Goal: Task Accomplishment & Management: Use online tool/utility

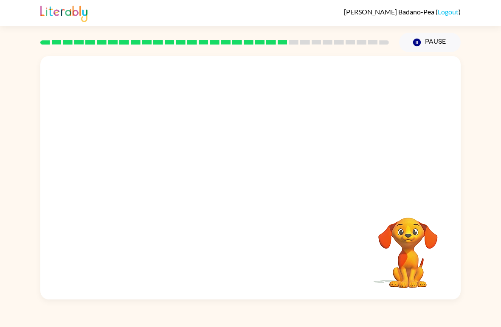
click at [499, 164] on div "Your browser must support playing .mp4 files to use Literably. Please try using…" at bounding box center [250, 175] width 501 height 247
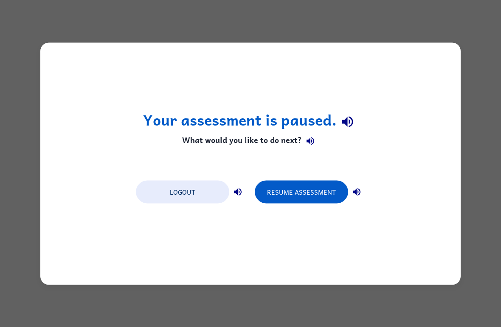
click at [331, 188] on button "Resume Assessment" at bounding box center [301, 191] width 93 height 23
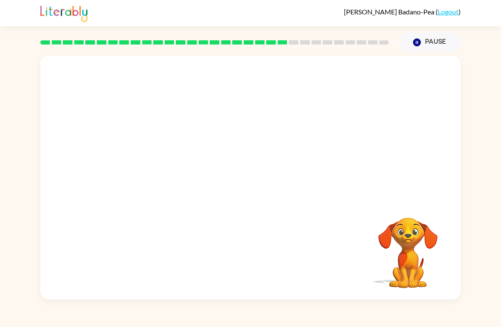
click at [225, 132] on video "Your browser must support playing .mp4 files to use Literably. Please try using…" at bounding box center [250, 128] width 420 height 144
click at [267, 182] on button "button" at bounding box center [250, 182] width 54 height 31
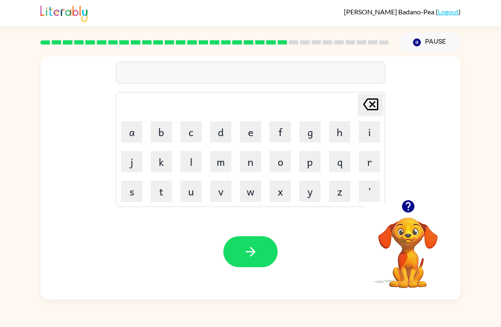
click at [373, 163] on button "r" at bounding box center [369, 161] width 21 height 21
click at [135, 126] on button "a" at bounding box center [131, 131] width 21 height 21
click at [367, 132] on button "i" at bounding box center [369, 131] width 21 height 21
click at [252, 159] on button "n" at bounding box center [250, 161] width 21 height 21
click at [410, 208] on icon "button" at bounding box center [407, 206] width 12 height 12
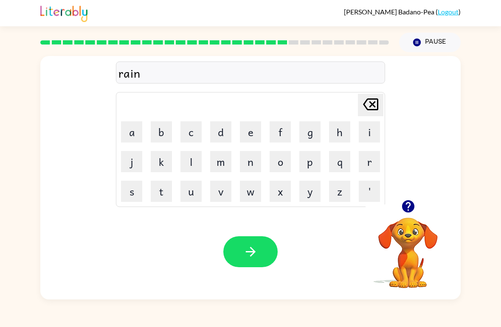
click at [196, 129] on button "c" at bounding box center [190, 131] width 21 height 21
click at [281, 162] on button "o" at bounding box center [279, 161] width 21 height 21
click at [131, 129] on button "a" at bounding box center [131, 131] width 21 height 21
click at [158, 191] on button "t" at bounding box center [161, 191] width 21 height 21
click at [263, 257] on button "button" at bounding box center [250, 251] width 54 height 31
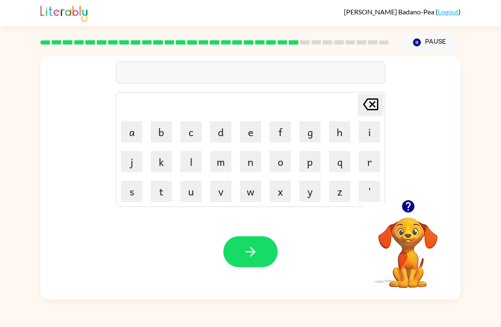
click at [223, 160] on button "m" at bounding box center [220, 161] width 21 height 21
click at [137, 130] on button "a" at bounding box center [131, 131] width 21 height 21
click at [372, 160] on button "r" at bounding box center [369, 161] width 21 height 21
click at [189, 129] on button "c" at bounding box center [190, 131] width 21 height 21
click at [255, 131] on button "e" at bounding box center [250, 131] width 21 height 21
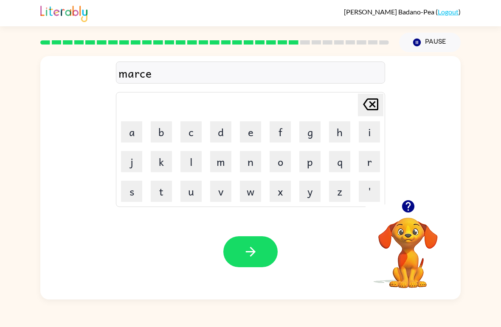
click at [371, 105] on icon at bounding box center [370, 104] width 15 height 12
click at [160, 162] on button "k" at bounding box center [161, 161] width 21 height 21
click at [248, 130] on button "e" at bounding box center [250, 131] width 21 height 21
click at [365, 166] on button "r" at bounding box center [369, 161] width 21 height 21
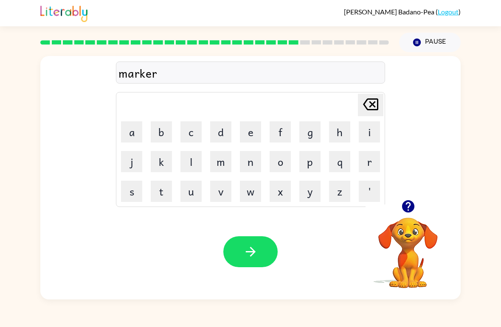
click at [248, 251] on icon "button" at bounding box center [250, 251] width 15 height 15
click at [413, 205] on icon "button" at bounding box center [407, 206] width 12 height 12
click at [131, 137] on button "a" at bounding box center [131, 131] width 21 height 21
click at [409, 201] on icon "button" at bounding box center [408, 206] width 15 height 15
click at [227, 134] on button "d" at bounding box center [220, 131] width 21 height 21
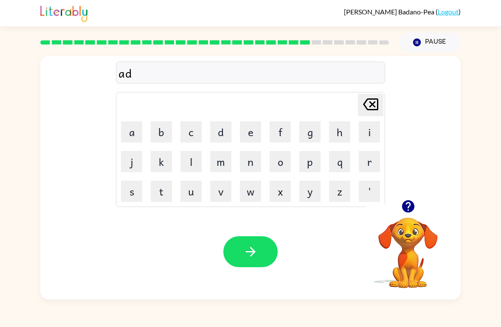
click at [219, 191] on button "v" at bounding box center [220, 191] width 21 height 21
click at [128, 124] on button "a" at bounding box center [131, 131] width 21 height 21
click at [251, 158] on button "n" at bounding box center [250, 161] width 21 height 21
click at [129, 200] on button "s" at bounding box center [131, 191] width 21 height 21
click at [369, 133] on button "i" at bounding box center [369, 131] width 21 height 21
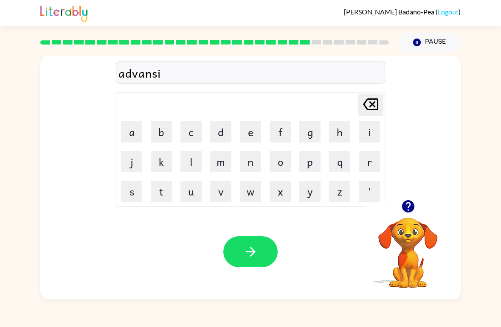
click at [253, 163] on button "n" at bounding box center [250, 161] width 21 height 21
click at [301, 136] on button "g" at bounding box center [309, 131] width 21 height 21
click at [247, 255] on icon "button" at bounding box center [250, 251] width 15 height 15
click at [409, 204] on icon "button" at bounding box center [408, 206] width 15 height 15
click at [308, 133] on button "g" at bounding box center [309, 131] width 21 height 21
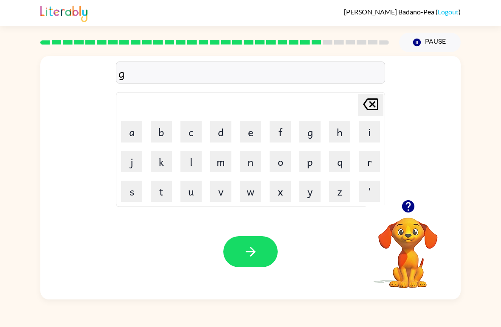
click at [193, 187] on button "u" at bounding box center [190, 191] width 21 height 21
click at [309, 132] on button "g" at bounding box center [309, 131] width 21 height 21
click at [189, 160] on button "l" at bounding box center [190, 161] width 21 height 21
click at [375, 129] on button "i" at bounding box center [369, 131] width 21 height 21
click at [254, 157] on button "n" at bounding box center [250, 161] width 21 height 21
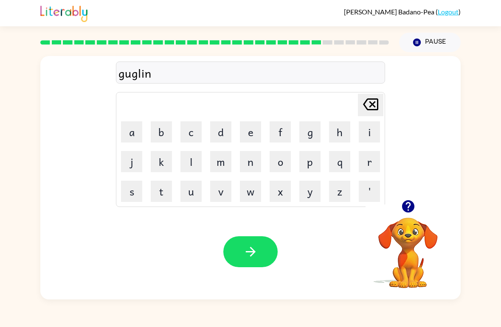
click at [258, 249] on button "button" at bounding box center [250, 251] width 54 height 31
click at [313, 133] on button "g" at bounding box center [309, 131] width 21 height 21
click at [191, 191] on button "u" at bounding box center [190, 191] width 21 height 21
click at [220, 188] on button "v" at bounding box center [220, 191] width 21 height 21
click at [251, 137] on button "e" at bounding box center [250, 131] width 21 height 21
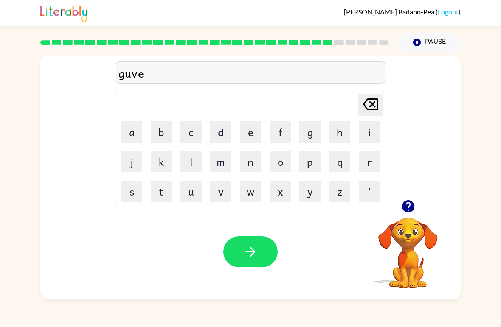
click at [367, 166] on button "r" at bounding box center [369, 161] width 21 height 21
click at [222, 159] on button "m" at bounding box center [220, 161] width 21 height 21
click at [257, 127] on button "e" at bounding box center [250, 131] width 21 height 21
click at [197, 191] on button "u" at bounding box center [190, 191] width 21 height 21
click at [373, 105] on icon at bounding box center [370, 104] width 15 height 12
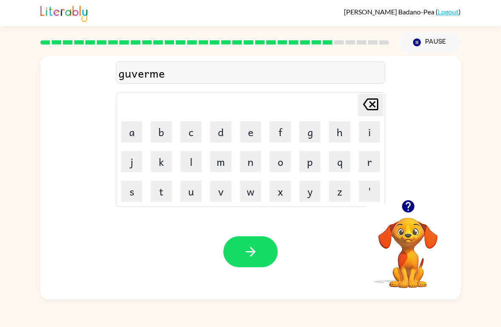
click at [249, 166] on button "n" at bounding box center [250, 161] width 21 height 21
click at [164, 192] on button "t" at bounding box center [161, 191] width 21 height 21
click at [252, 248] on icon "button" at bounding box center [250, 251] width 15 height 15
click at [136, 188] on button "s" at bounding box center [131, 191] width 21 height 21
click at [163, 185] on button "t" at bounding box center [161, 191] width 21 height 21
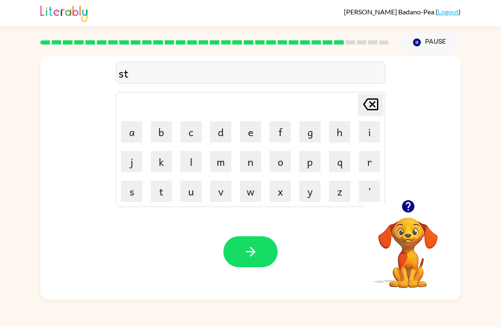
click at [367, 159] on button "r" at bounding box center [369, 161] width 21 height 21
click at [134, 135] on button "a" at bounding box center [131, 131] width 21 height 21
click at [375, 129] on button "i" at bounding box center [369, 131] width 21 height 21
click at [168, 189] on button "t" at bounding box center [161, 191] width 21 height 21
click at [263, 243] on button "button" at bounding box center [250, 251] width 54 height 31
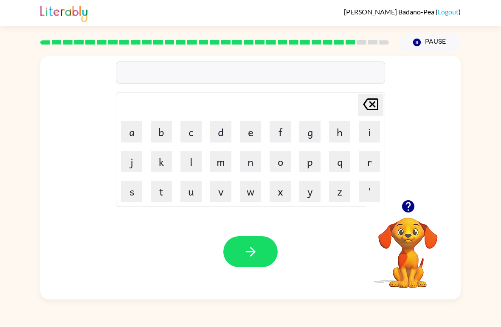
click at [130, 192] on button "s" at bounding box center [131, 191] width 21 height 21
click at [340, 128] on button "h" at bounding box center [339, 131] width 21 height 21
click at [132, 128] on button "a" at bounding box center [131, 131] width 21 height 21
click at [310, 158] on button "p" at bounding box center [309, 161] width 21 height 21
click at [250, 130] on button "e" at bounding box center [250, 131] width 21 height 21
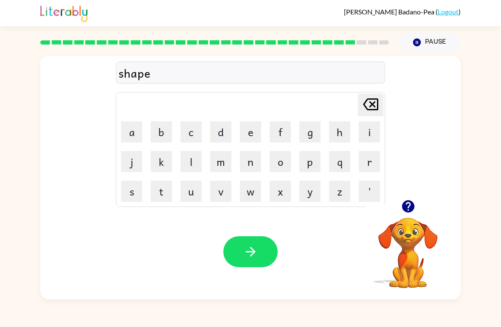
click at [254, 240] on button "button" at bounding box center [250, 251] width 54 height 31
click at [286, 193] on button "x" at bounding box center [279, 191] width 21 height 21
click at [254, 131] on button "e" at bounding box center [250, 131] width 21 height 21
click at [373, 100] on icon at bounding box center [370, 104] width 15 height 12
click at [372, 100] on icon at bounding box center [370, 104] width 15 height 12
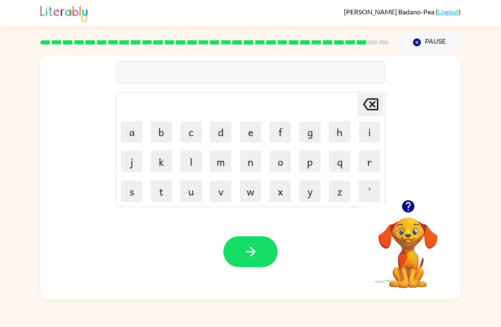
click at [255, 128] on button "e" at bounding box center [250, 131] width 21 height 21
click at [283, 192] on button "x" at bounding box center [279, 191] width 21 height 21
click at [247, 125] on button "e" at bounding box center [250, 131] width 21 height 21
click at [189, 159] on button "l" at bounding box center [190, 161] width 21 height 21
click at [256, 129] on button "e" at bounding box center [250, 131] width 21 height 21
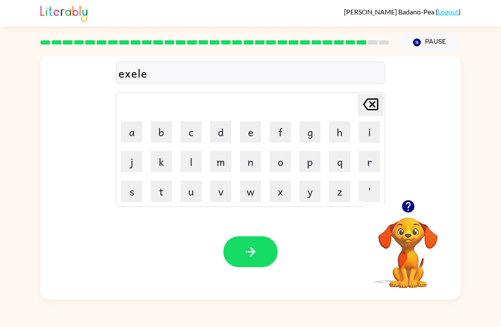
click at [251, 158] on button "n" at bounding box center [250, 161] width 21 height 21
click at [165, 192] on button "t" at bounding box center [161, 191] width 21 height 21
click at [252, 250] on icon "button" at bounding box center [250, 252] width 10 height 10
click at [137, 160] on button "j" at bounding box center [131, 161] width 21 height 21
click at [284, 160] on button "o" at bounding box center [279, 161] width 21 height 21
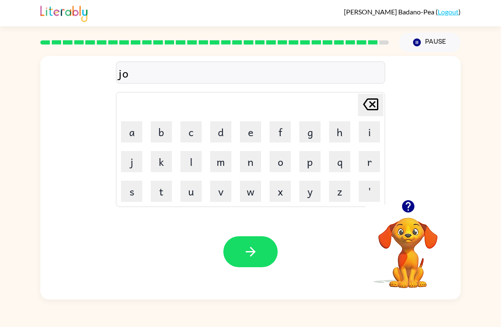
click at [161, 132] on button "b" at bounding box center [161, 131] width 21 height 21
click at [401, 200] on icon "button" at bounding box center [408, 206] width 15 height 15
click at [412, 201] on icon "button" at bounding box center [408, 206] width 15 height 15
click at [163, 135] on button "b" at bounding box center [161, 131] width 21 height 21
click at [253, 136] on button "e" at bounding box center [250, 131] width 21 height 21
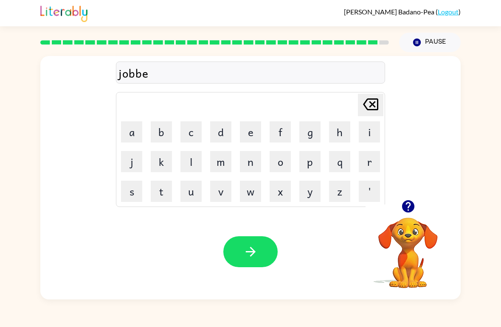
click at [373, 165] on button "r" at bounding box center [369, 161] width 21 height 21
click at [160, 161] on button "k" at bounding box center [161, 161] width 21 height 21
click at [241, 135] on button "e" at bounding box center [250, 131] width 21 height 21
click at [366, 163] on button "r" at bounding box center [369, 161] width 21 height 21
click at [250, 252] on icon "button" at bounding box center [250, 252] width 10 height 10
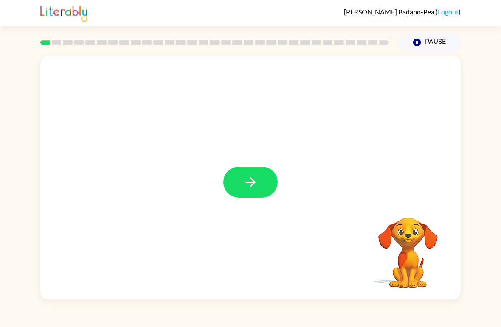
click at [231, 173] on button "button" at bounding box center [250, 182] width 54 height 31
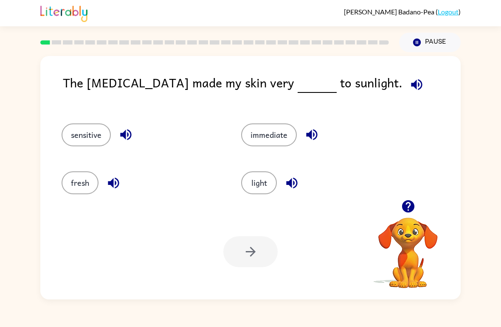
click at [409, 211] on icon "button" at bounding box center [407, 206] width 12 height 12
click at [78, 181] on button "fresh" at bounding box center [80, 182] width 37 height 23
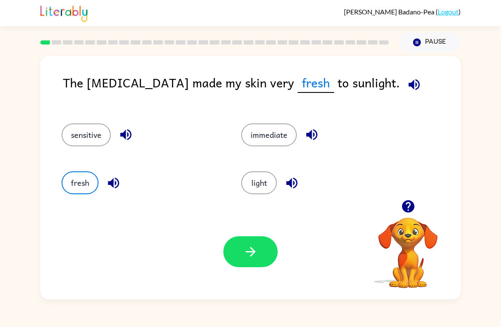
click at [244, 255] on icon "button" at bounding box center [250, 251] width 15 height 15
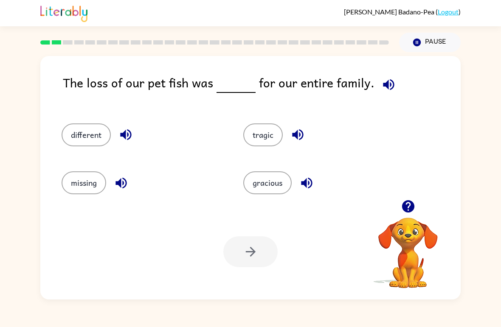
click at [412, 211] on icon "button" at bounding box center [407, 206] width 12 height 12
click at [86, 132] on button "different" at bounding box center [86, 134] width 49 height 23
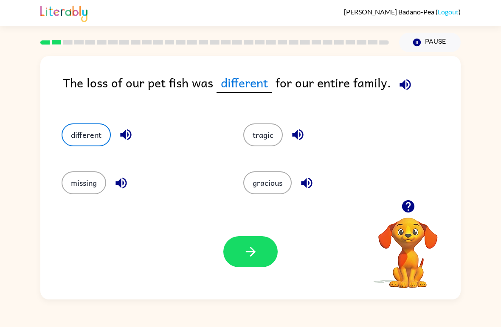
click at [242, 252] on button "button" at bounding box center [250, 251] width 54 height 31
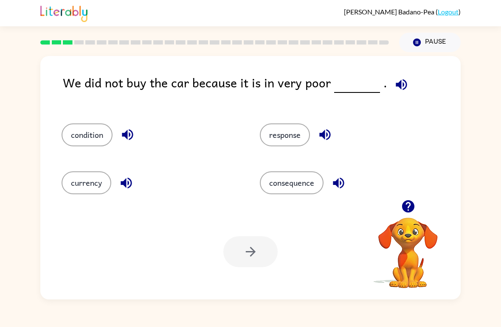
click at [90, 132] on button "condition" at bounding box center [87, 134] width 51 height 23
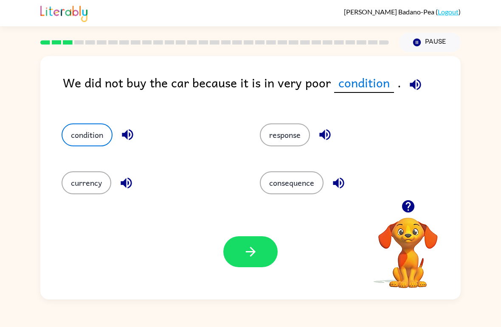
click at [241, 255] on button "button" at bounding box center [250, 251] width 54 height 31
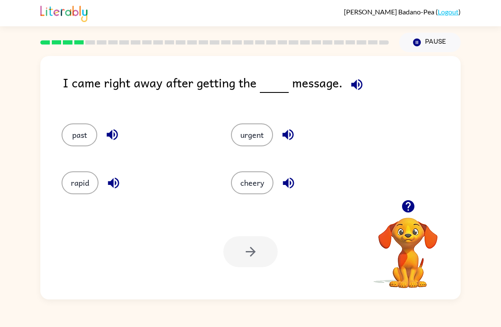
click at [263, 133] on button "urgent" at bounding box center [252, 134] width 42 height 23
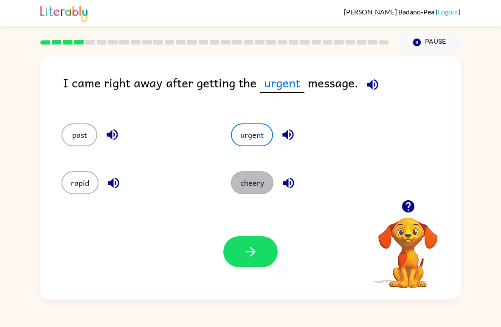
click at [256, 181] on button "cheery" at bounding box center [252, 182] width 42 height 23
click at [80, 181] on button "rapid" at bounding box center [80, 182] width 37 height 23
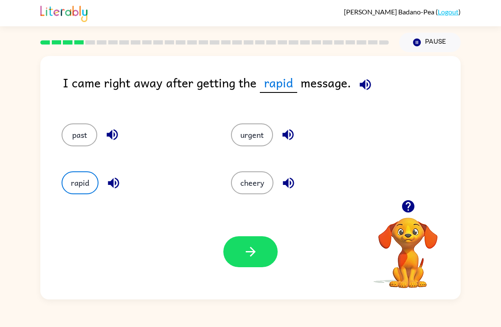
click at [80, 127] on button "past" at bounding box center [80, 134] width 36 height 23
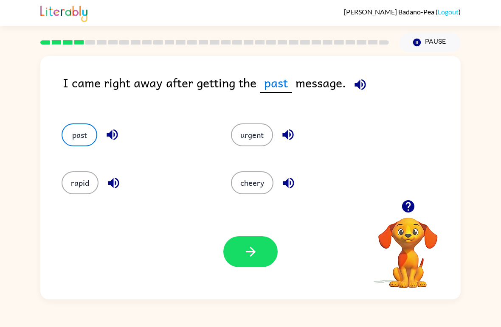
click at [252, 133] on button "urgent" at bounding box center [252, 134] width 42 height 23
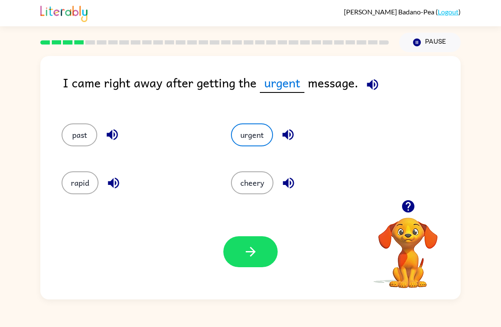
click at [257, 247] on icon "button" at bounding box center [250, 251] width 15 height 15
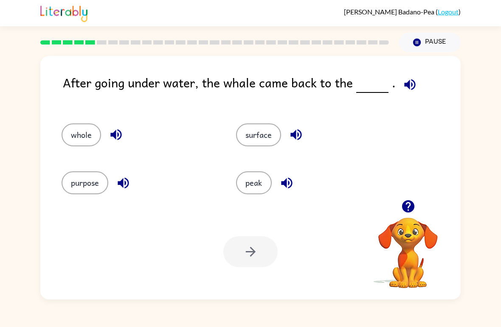
click at [259, 132] on button "surface" at bounding box center [258, 134] width 45 height 23
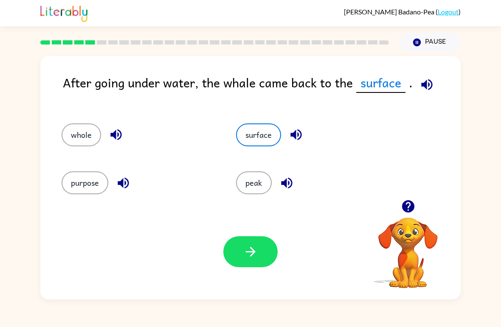
click at [252, 258] on icon "button" at bounding box center [250, 251] width 15 height 15
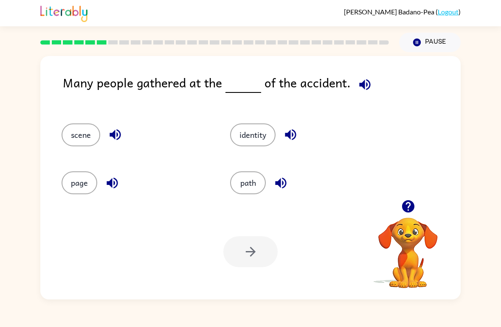
click at [258, 134] on button "identity" at bounding box center [252, 134] width 45 height 23
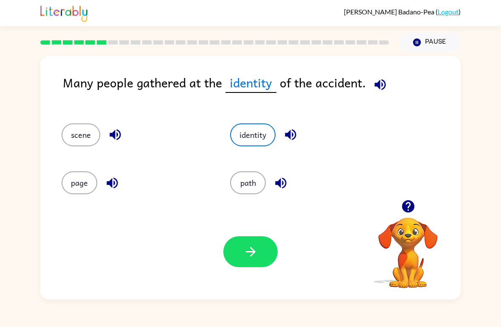
click at [251, 261] on button "button" at bounding box center [250, 251] width 54 height 31
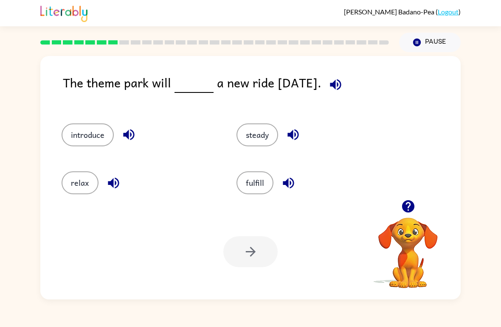
click at [81, 136] on button "introduce" at bounding box center [88, 134] width 52 height 23
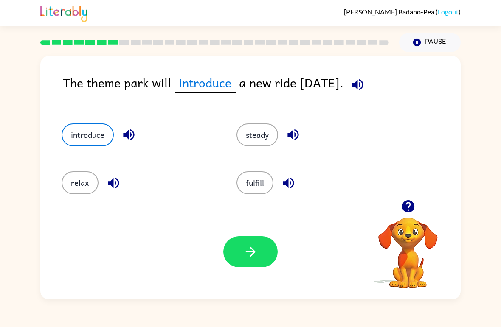
click at [260, 261] on button "button" at bounding box center [250, 251] width 54 height 31
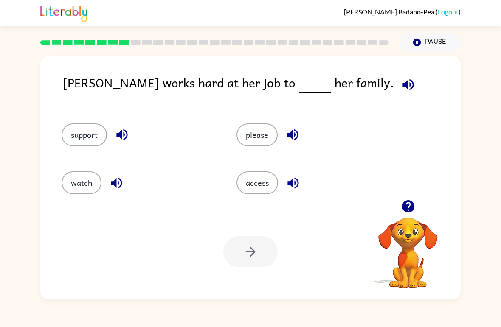
click at [86, 133] on button "support" at bounding box center [84, 134] width 45 height 23
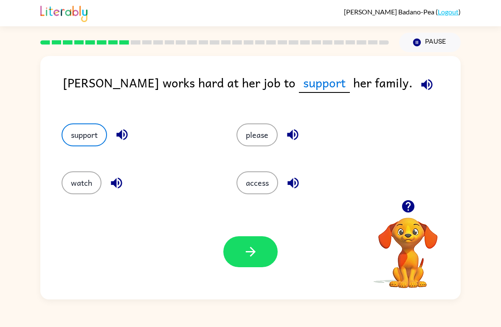
click at [243, 191] on button "access" at bounding box center [257, 182] width 42 height 23
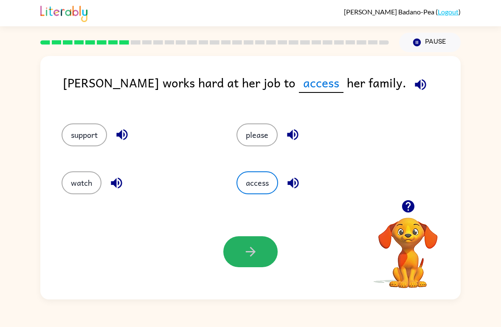
click at [251, 240] on button "button" at bounding box center [250, 251] width 54 height 31
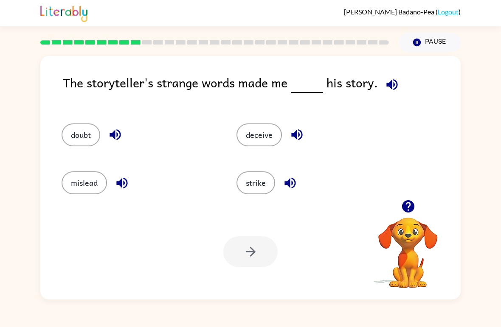
click at [250, 126] on button "deceive" at bounding box center [258, 134] width 45 height 23
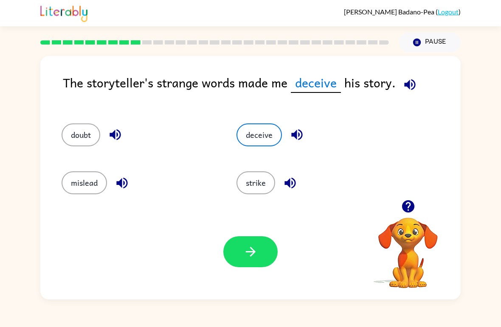
click at [263, 254] on button "button" at bounding box center [250, 251] width 54 height 31
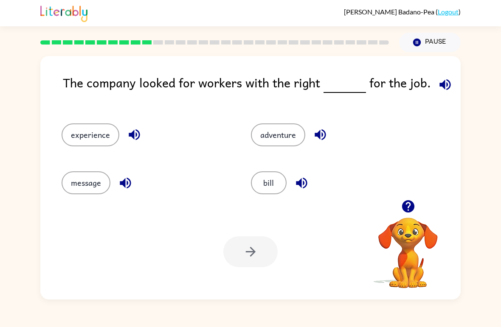
click at [407, 204] on icon "button" at bounding box center [407, 206] width 12 height 12
click at [289, 135] on button "adventure" at bounding box center [278, 134] width 54 height 23
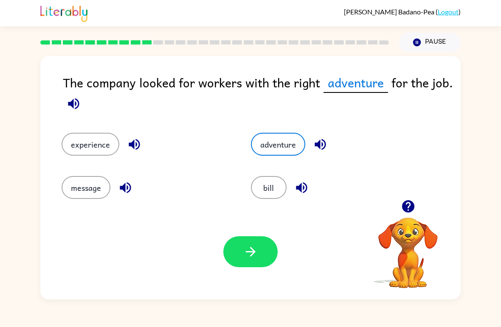
click at [269, 247] on button "button" at bounding box center [250, 251] width 54 height 31
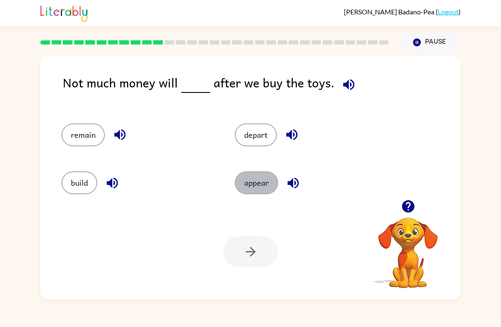
click at [268, 178] on button "appear" at bounding box center [256, 182] width 43 height 23
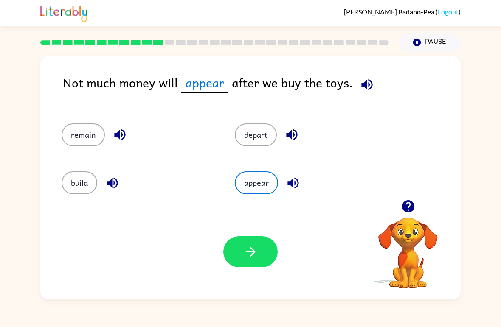
click at [258, 254] on icon "button" at bounding box center [250, 251] width 15 height 15
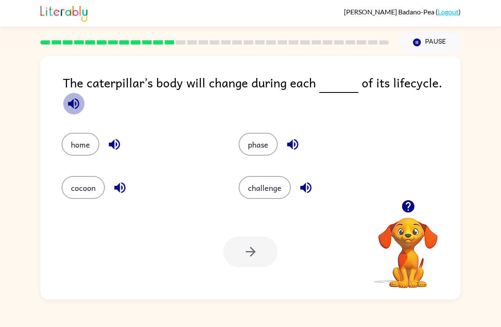
click at [72, 106] on icon "button" at bounding box center [73, 103] width 11 height 11
click at [87, 189] on button "cocoon" at bounding box center [83, 187] width 43 height 23
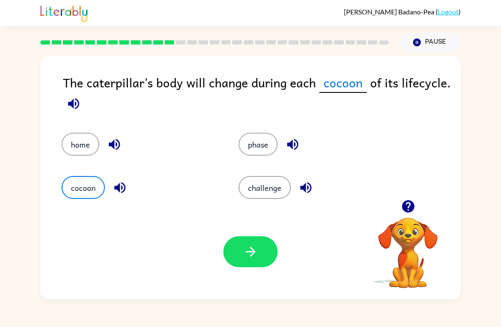
click at [85, 183] on button "cocoon" at bounding box center [83, 187] width 43 height 23
click at [270, 186] on button "challenge" at bounding box center [264, 187] width 52 height 23
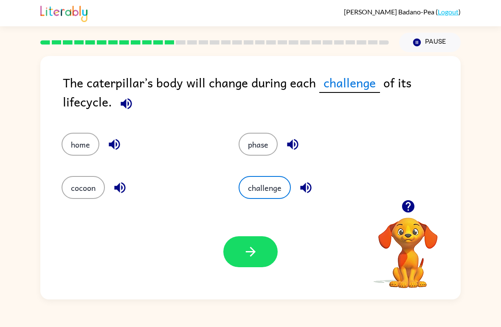
click at [251, 258] on icon "button" at bounding box center [250, 251] width 15 height 15
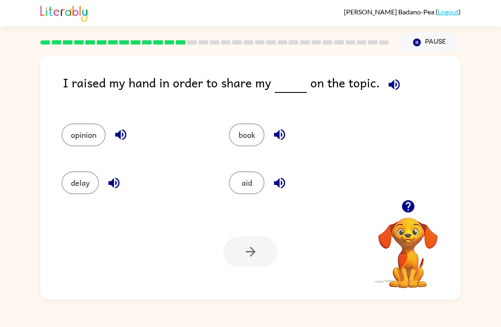
click at [90, 137] on button "opinion" at bounding box center [84, 134] width 44 height 23
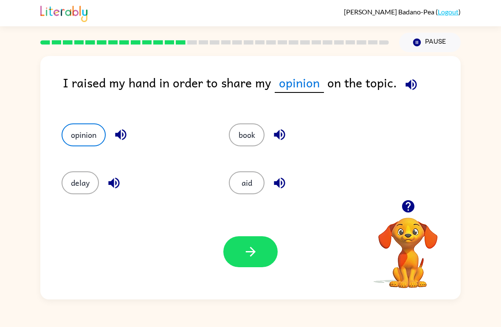
click at [240, 250] on button "button" at bounding box center [250, 251] width 54 height 31
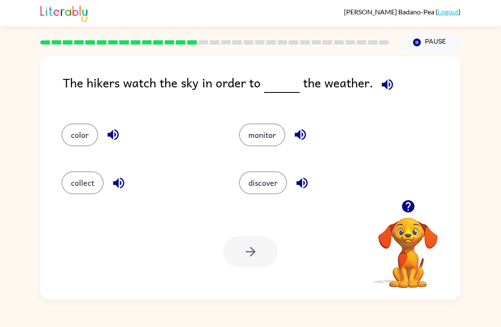
click at [270, 177] on button "discover" at bounding box center [263, 182] width 48 height 23
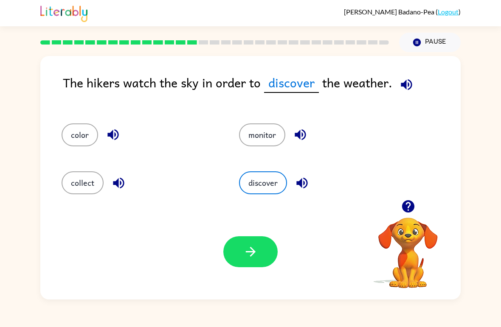
click at [256, 258] on icon "button" at bounding box center [250, 251] width 15 height 15
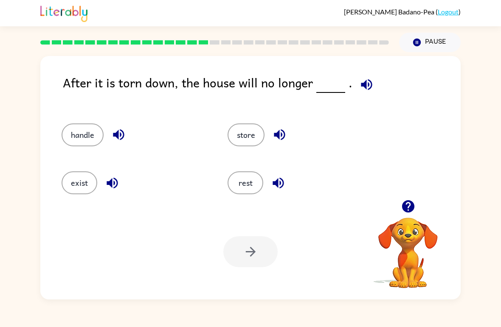
click at [75, 184] on button "exist" at bounding box center [80, 182] width 36 height 23
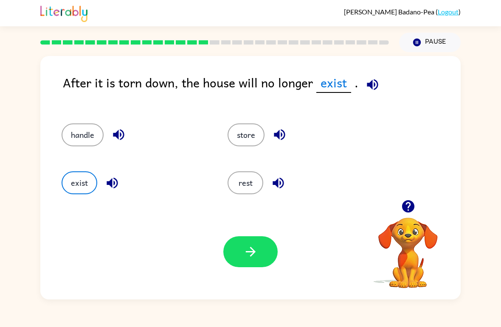
click at [244, 252] on icon "button" at bounding box center [250, 251] width 15 height 15
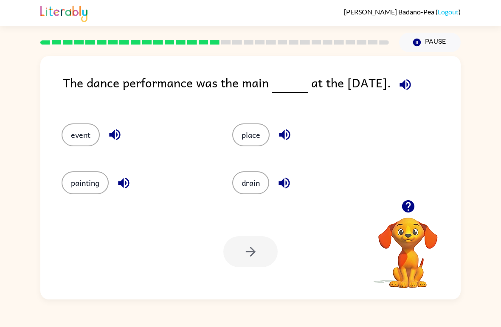
click at [83, 136] on button "event" at bounding box center [81, 134] width 38 height 23
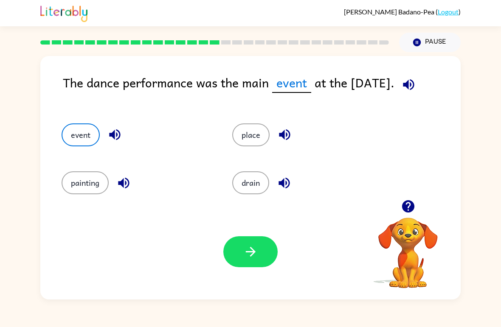
click at [269, 265] on button "button" at bounding box center [250, 251] width 54 height 31
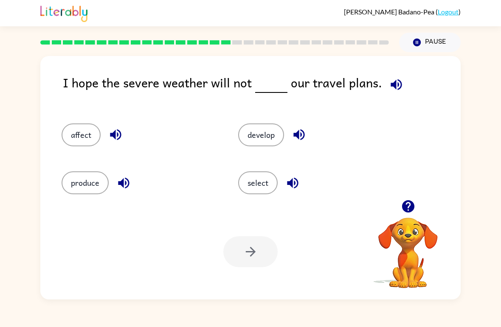
click at [80, 134] on button "affect" at bounding box center [81, 134] width 39 height 23
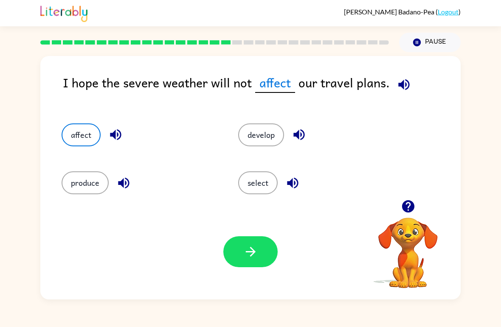
click at [248, 237] on button "button" at bounding box center [250, 251] width 54 height 31
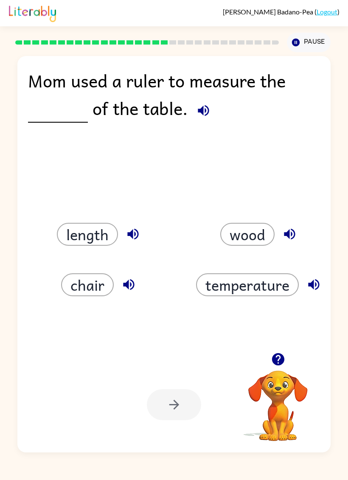
click at [51, 289] on div "chair" at bounding box center [100, 284] width 140 height 23
click at [104, 227] on button "length" at bounding box center [87, 234] width 61 height 23
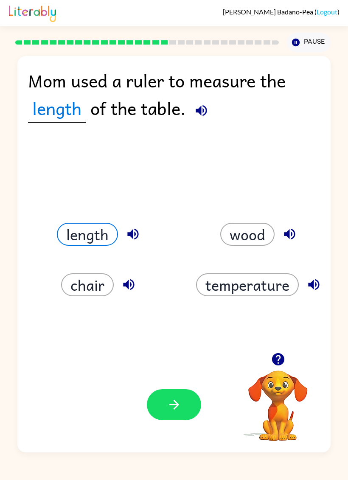
click at [171, 327] on button "button" at bounding box center [174, 404] width 54 height 31
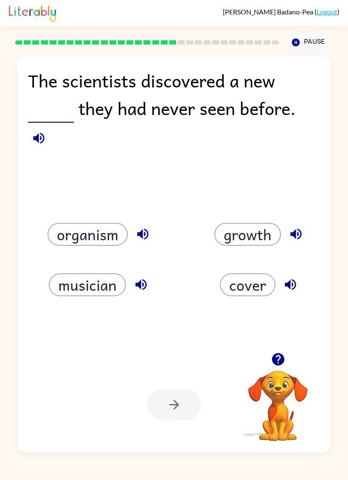
click at [101, 236] on button "organism" at bounding box center [88, 234] width 80 height 23
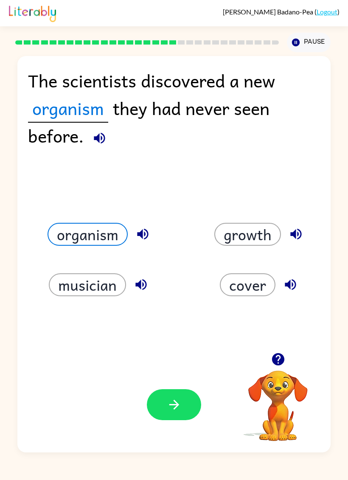
click at [186, 327] on button "button" at bounding box center [174, 404] width 54 height 31
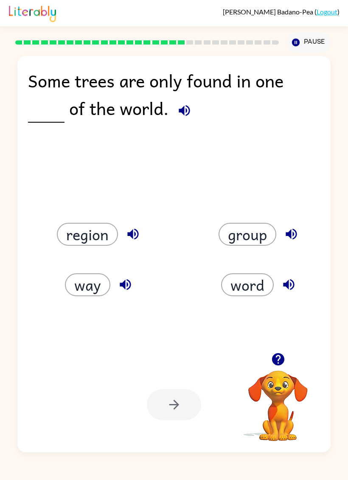
click at [91, 232] on button "region" at bounding box center [87, 234] width 61 height 23
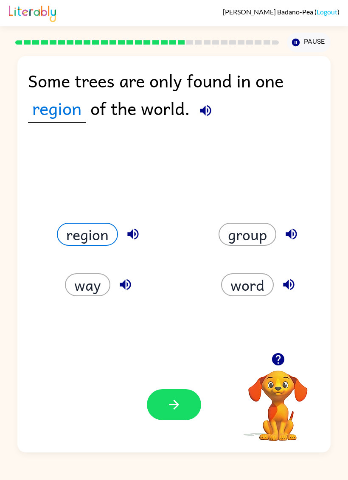
click at [177, 327] on button "button" at bounding box center [174, 404] width 54 height 31
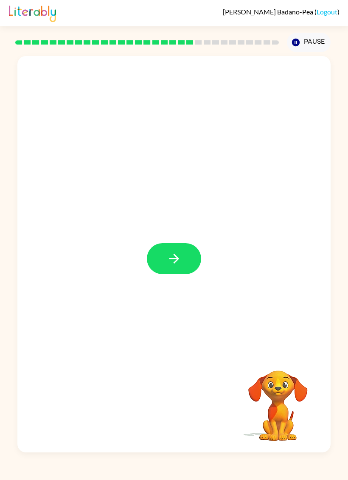
click at [165, 261] on button "button" at bounding box center [174, 258] width 54 height 31
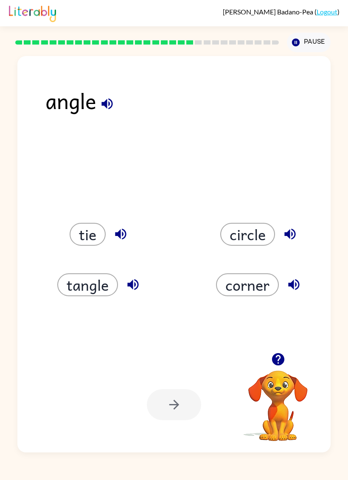
click at [237, 288] on button "corner" at bounding box center [247, 284] width 63 height 23
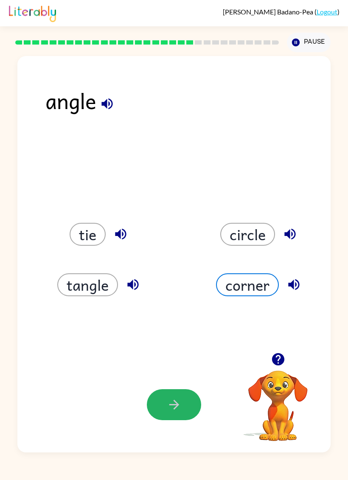
click at [172, 327] on icon "button" at bounding box center [174, 404] width 15 height 15
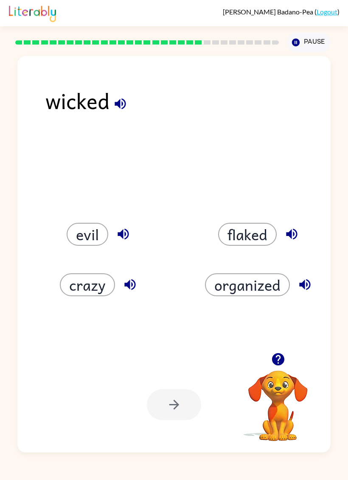
click at [247, 274] on button "organized" at bounding box center [247, 284] width 85 height 23
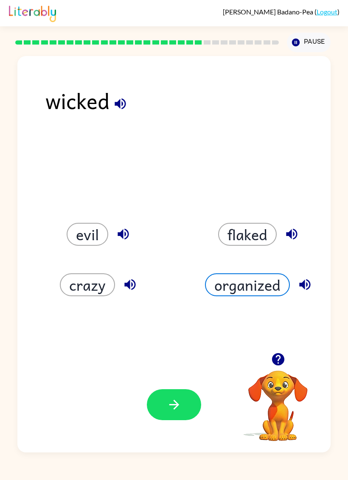
click at [225, 282] on button "organized" at bounding box center [247, 284] width 85 height 23
click at [175, 327] on icon "button" at bounding box center [174, 404] width 15 height 15
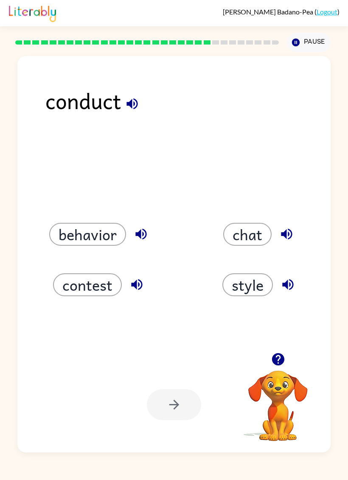
click at [76, 280] on button "contest" at bounding box center [87, 284] width 69 height 23
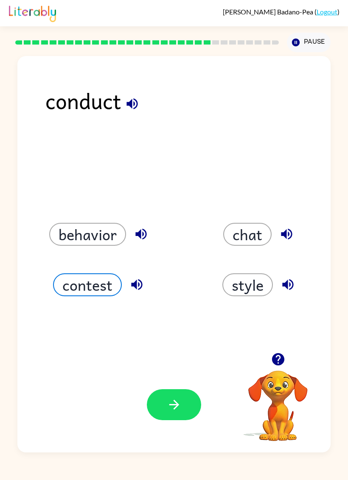
click at [67, 232] on button "behavior" at bounding box center [87, 234] width 77 height 23
click at [172, 327] on icon "button" at bounding box center [174, 404] width 15 height 15
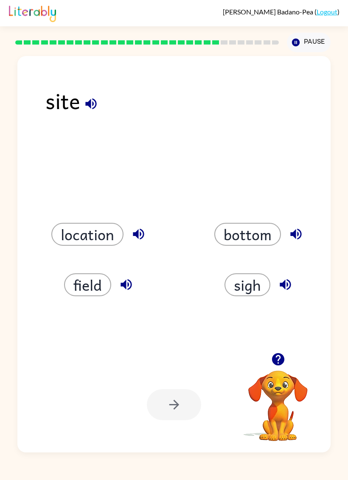
click at [227, 277] on button "sigh" at bounding box center [247, 284] width 46 height 23
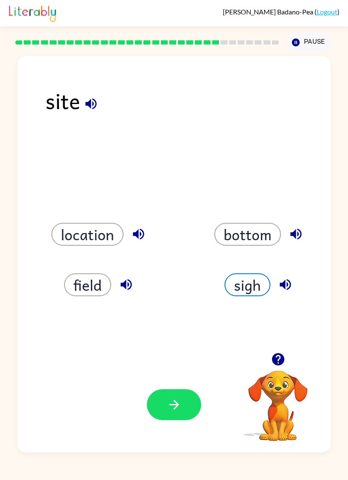
click at [245, 303] on div "site location bottom field sigh Your browser must support playing .mp4 files to…" at bounding box center [173, 254] width 313 height 396
click at [247, 287] on button "sigh" at bounding box center [247, 284] width 46 height 23
click at [169, 327] on icon "button" at bounding box center [174, 404] width 15 height 15
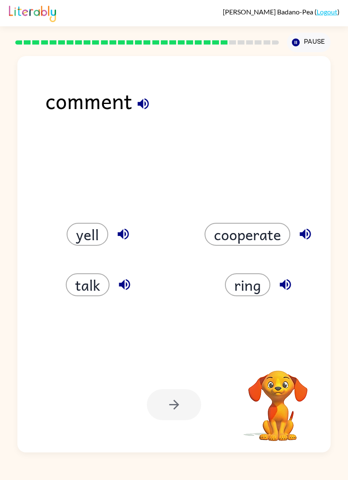
click at [62, 253] on div "talk" at bounding box center [94, 274] width 160 height 50
click at [78, 283] on button "talk" at bounding box center [88, 284] width 44 height 23
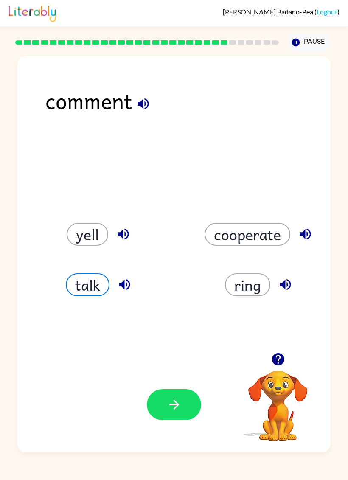
click at [172, 327] on icon "button" at bounding box center [174, 404] width 15 height 15
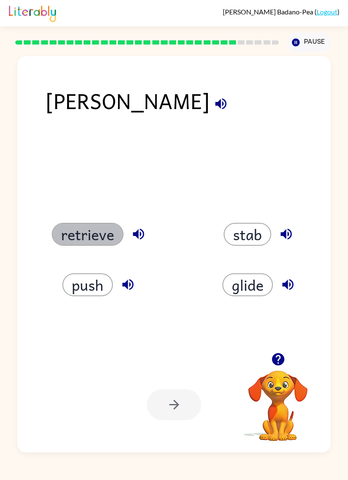
click at [58, 233] on button "retrieve" at bounding box center [88, 234] width 72 height 23
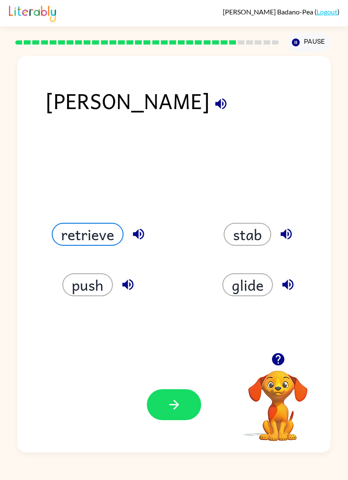
click at [158, 327] on button "button" at bounding box center [174, 404] width 54 height 31
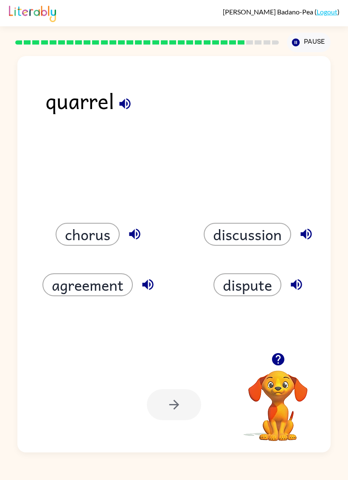
click at [154, 327] on div at bounding box center [174, 404] width 54 height 31
click at [243, 283] on button "dispute" at bounding box center [247, 284] width 68 height 23
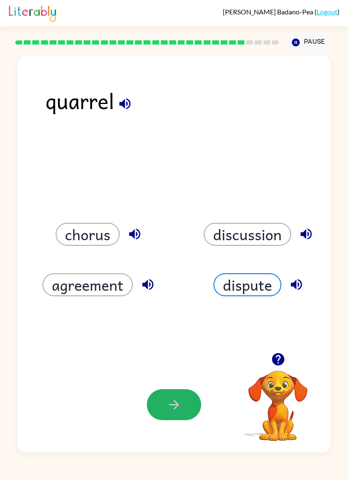
click at [159, 327] on button "button" at bounding box center [174, 404] width 54 height 31
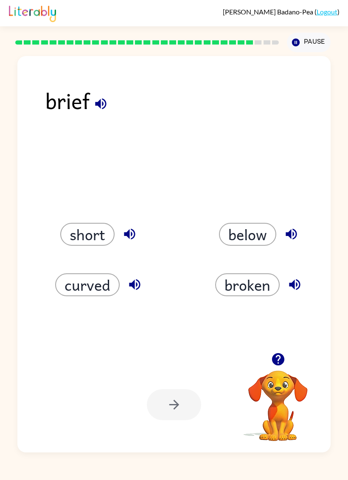
click at [90, 236] on button "short" at bounding box center [87, 234] width 54 height 23
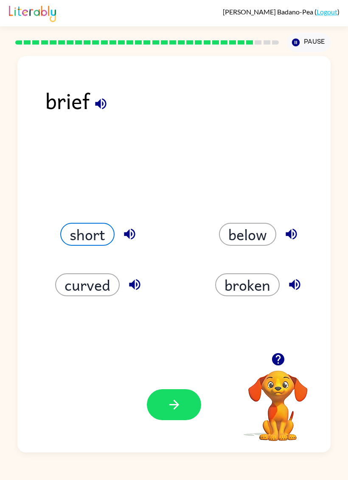
click at [257, 292] on button "broken" at bounding box center [247, 284] width 64 height 23
click at [169, 327] on icon "button" at bounding box center [174, 404] width 15 height 15
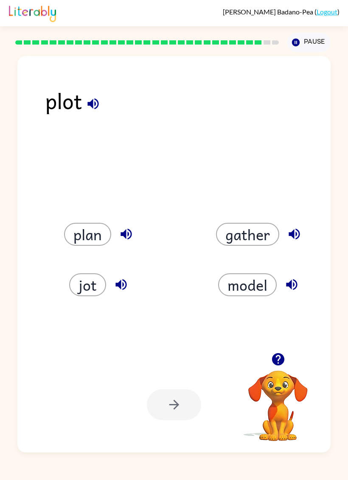
click at [95, 230] on button "plan" at bounding box center [87, 234] width 47 height 23
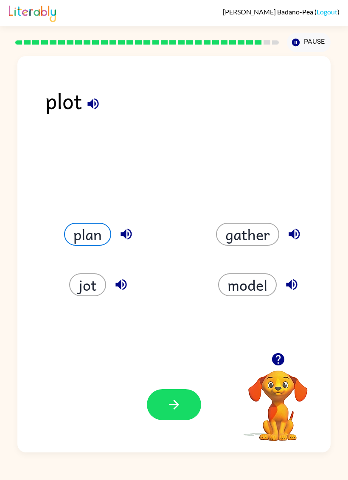
click at [154, 327] on button "button" at bounding box center [174, 404] width 54 height 31
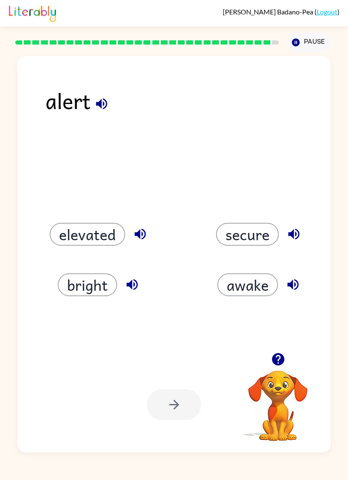
click at [90, 236] on button "elevated" at bounding box center [88, 234] width 76 height 23
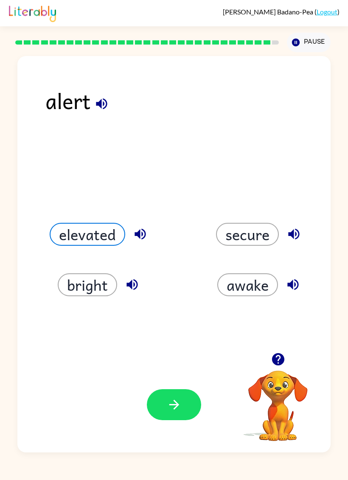
click at [174, 327] on icon "button" at bounding box center [174, 405] width 10 height 10
